Goal: Information Seeking & Learning: Learn about a topic

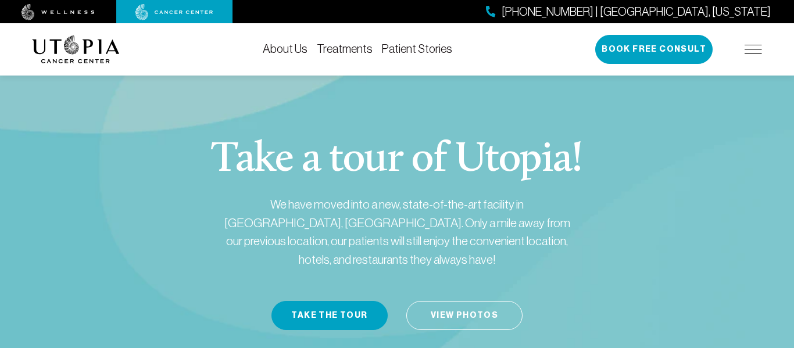
click at [342, 49] on link "Treatments" at bounding box center [345, 48] width 56 height 13
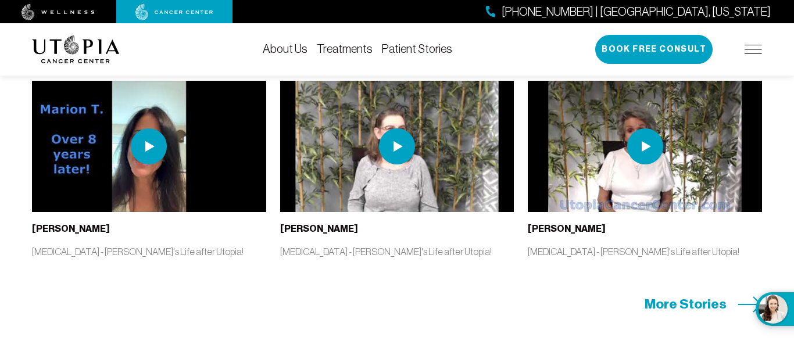
scroll to position [2446, 0]
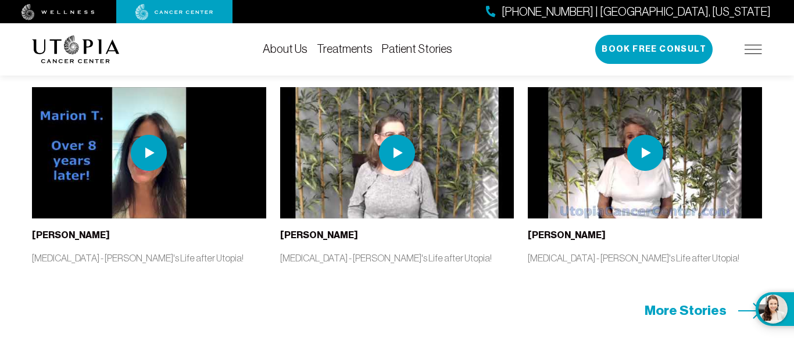
click at [660, 320] on span "More Stories" at bounding box center [686, 311] width 82 height 18
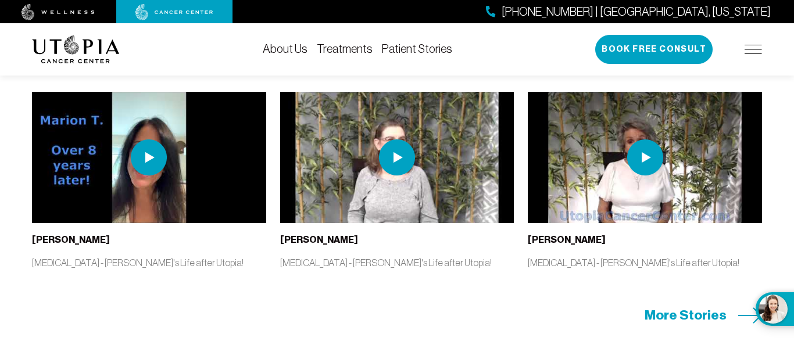
scroll to position [2446, 0]
